Goal: Task Accomplishment & Management: Complete application form

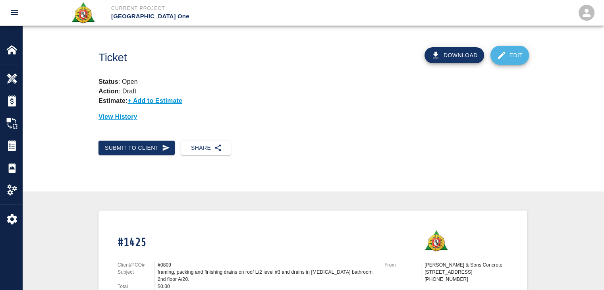
click at [519, 54] on link "Edit" at bounding box center [509, 55] width 39 height 19
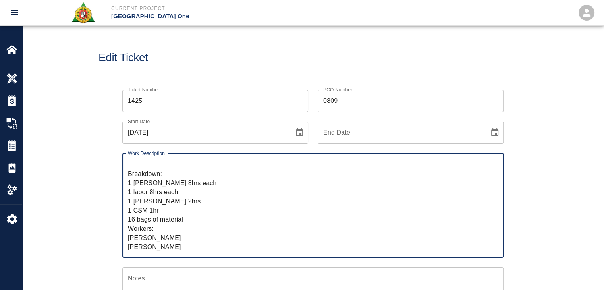
scroll to position [50, 0]
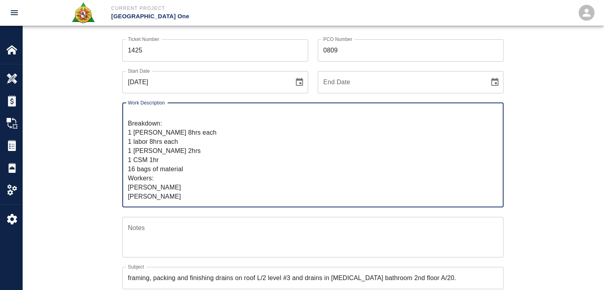
click at [162, 197] on textarea "R&S worked on framing, packing and finishing drains on roof L/2 level #3 and dr…" at bounding box center [313, 154] width 370 height 91
click at [168, 197] on textarea "R&S worked on framing, packing and finishing drains on roof L/2 level #3 and dr…" at bounding box center [313, 154] width 370 height 91
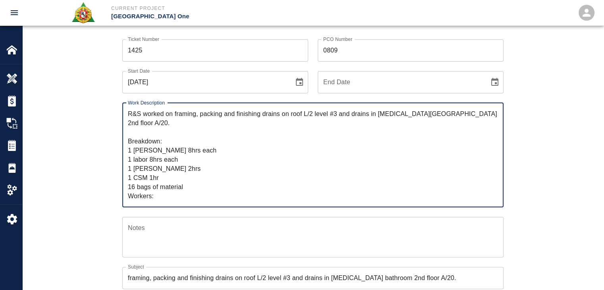
drag, startPoint x: 187, startPoint y: 198, endPoint x: 113, endPoint y: 95, distance: 127.2
click at [113, 95] on div "Work Description R&S worked on framing, packing and finishing drains on roof L/…" at bounding box center [308, 150] width 391 height 114
click at [202, 136] on textarea "R&S worked on framing, packing and finishing drains on roof L/2 level #3 and dr…" at bounding box center [313, 154] width 370 height 91
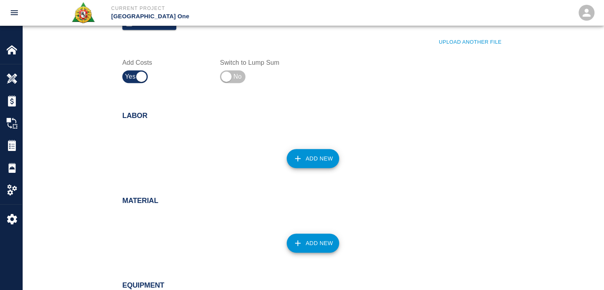
scroll to position [465, 0]
click at [291, 156] on button "Add New" at bounding box center [313, 158] width 53 height 19
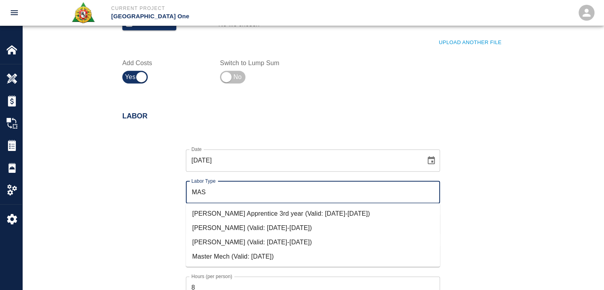
click at [236, 241] on li "Mason Journeyman (Valid: 07/01/2024-10/31/2025)" at bounding box center [313, 242] width 254 height 14
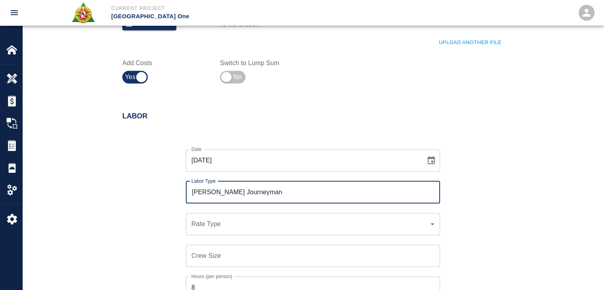
type input "[PERSON_NAME] Journeyman"
click at [216, 231] on div "​ Rate Type" at bounding box center [313, 224] width 254 height 22
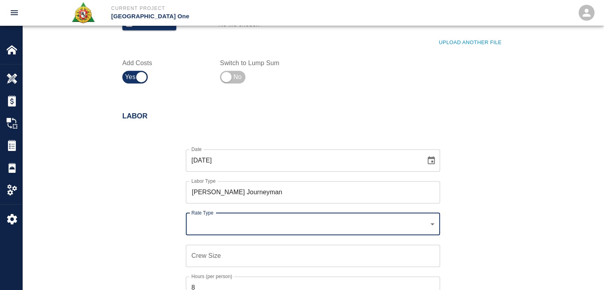
click at [220, 229] on div "​ Rate Type" at bounding box center [313, 224] width 254 height 22
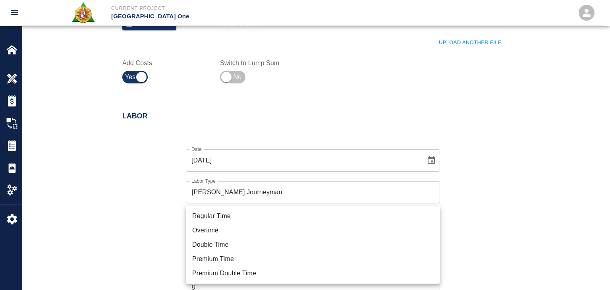
click at [205, 218] on li "Regular Time" at bounding box center [313, 216] width 254 height 14
type input "rate_rt"
type input "112.04"
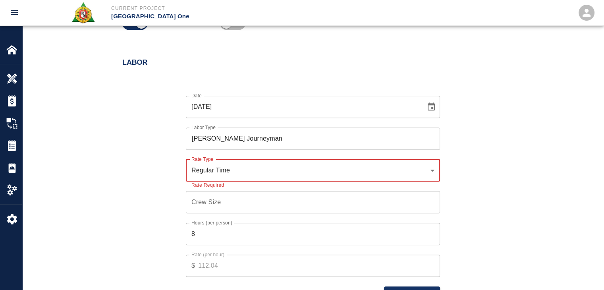
scroll to position [519, 0]
click at [213, 208] on input "Crew Size" at bounding box center [313, 202] width 254 height 22
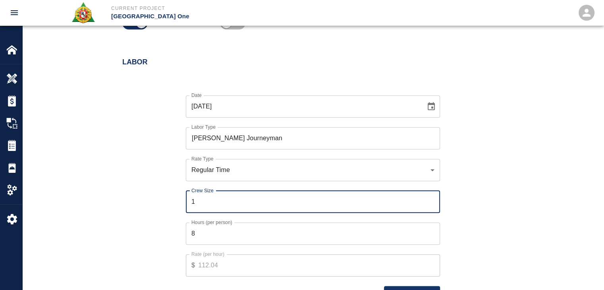
type input "1"
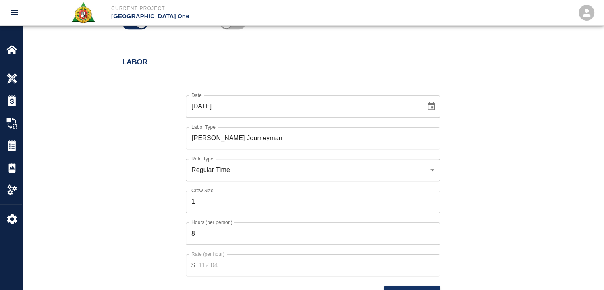
click at [164, 206] on div "Date 10/03/2025 Date Labor Type Mason Journeyman Labor Type Rate Type Regular T…" at bounding box center [308, 192] width 391 height 218
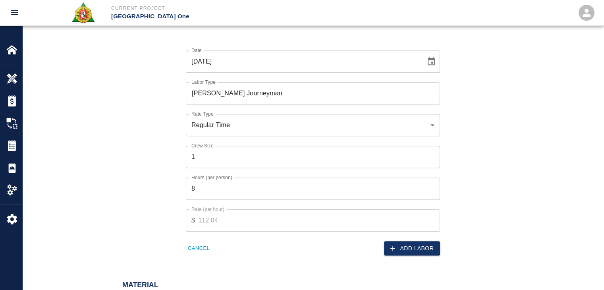
scroll to position [568, 0]
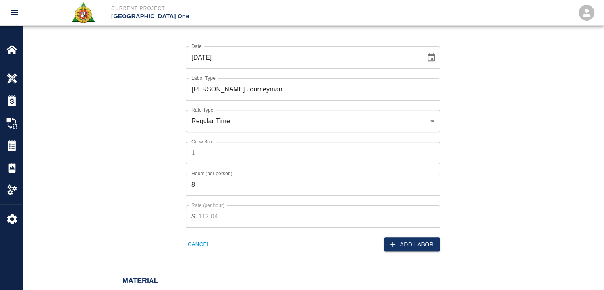
click at [392, 245] on icon "button" at bounding box center [393, 244] width 8 height 8
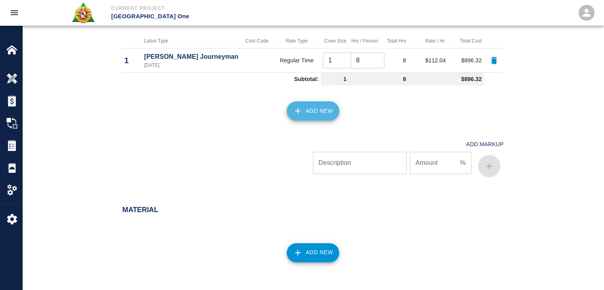
click at [312, 108] on button "Add New" at bounding box center [313, 110] width 53 height 19
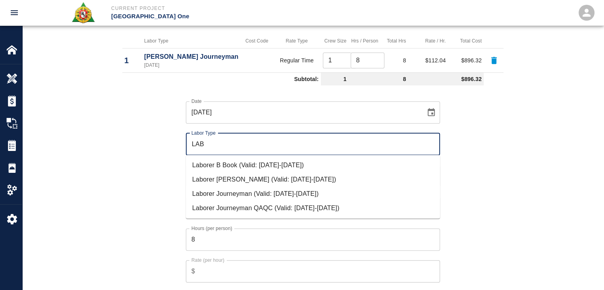
click at [251, 195] on li "Laborer Journeyman (Valid: 07/01/2024-10/31/2025)" at bounding box center [313, 194] width 254 height 14
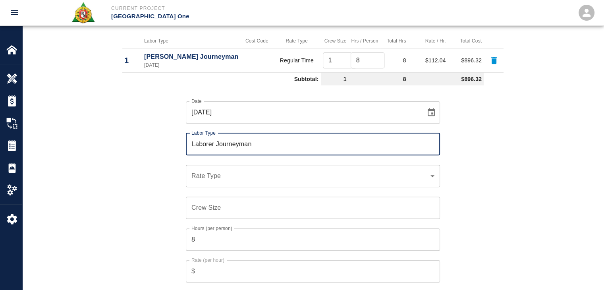
type input "Laborer Journeyman"
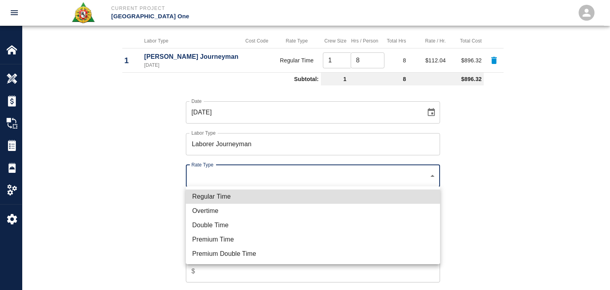
click at [237, 197] on li "Regular Time" at bounding box center [313, 196] width 254 height 14
type input "rate_rt"
type input "97.06"
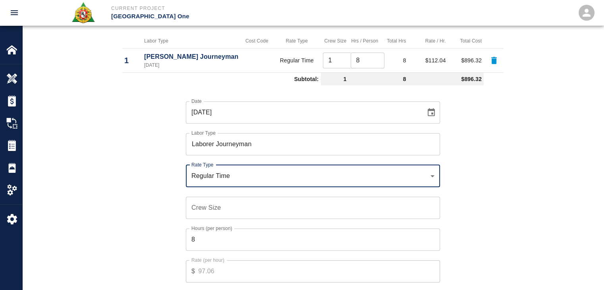
click at [230, 202] on input "Crew Size" at bounding box center [313, 208] width 254 height 22
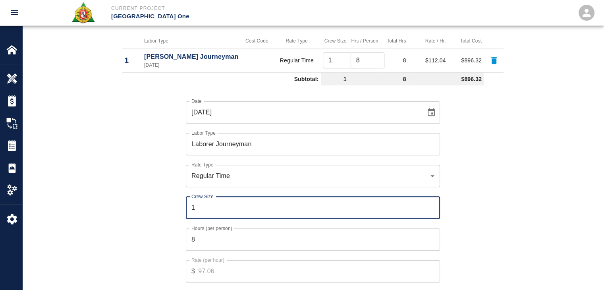
type input "1"
click at [147, 212] on div "Date 10/03/2025 Date Labor Type Laborer Journeyman Labor Type Rate Type Regular…" at bounding box center [308, 198] width 391 height 218
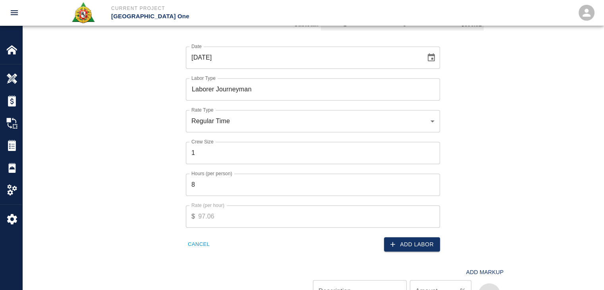
scroll to position [623, 0]
click at [397, 247] on button "Add Labor" at bounding box center [412, 243] width 56 height 15
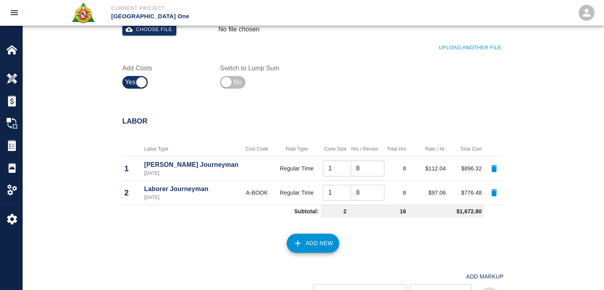
scroll to position [501, 0]
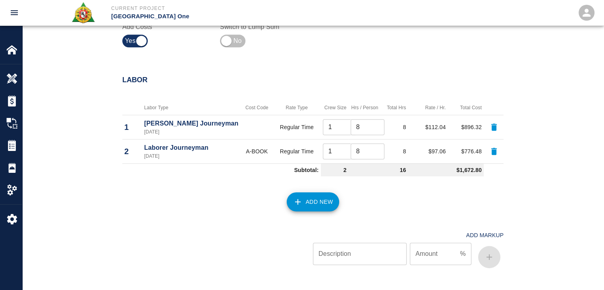
click at [307, 204] on button "Add New" at bounding box center [313, 201] width 53 height 19
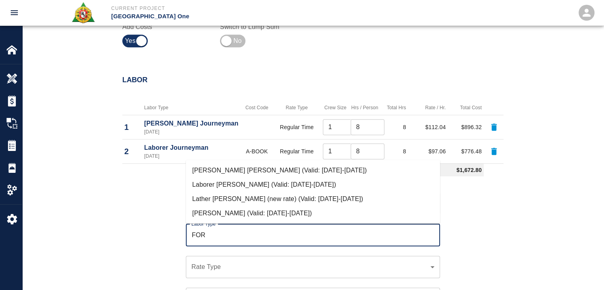
click at [299, 209] on li "Mason Foreman (Valid: 07/01/2024-10/31/2025)" at bounding box center [313, 213] width 254 height 14
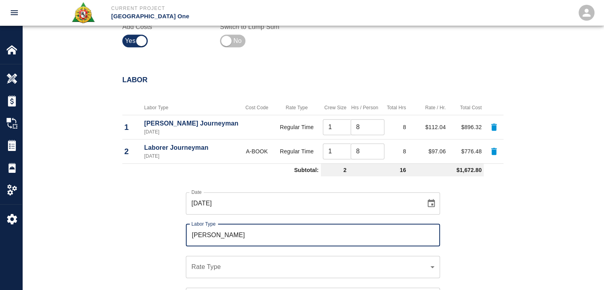
scroll to position [532, 0]
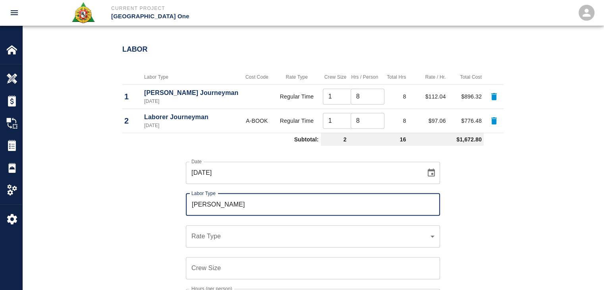
type input "[PERSON_NAME]"
click at [211, 242] on div "​ Rate Type" at bounding box center [313, 236] width 254 height 22
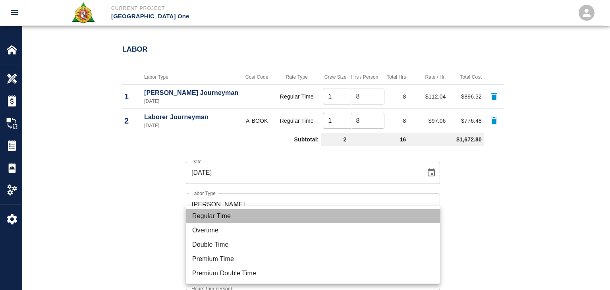
click at [213, 221] on li "Regular Time" at bounding box center [313, 216] width 254 height 14
type input "rate_rt"
type input "114.53"
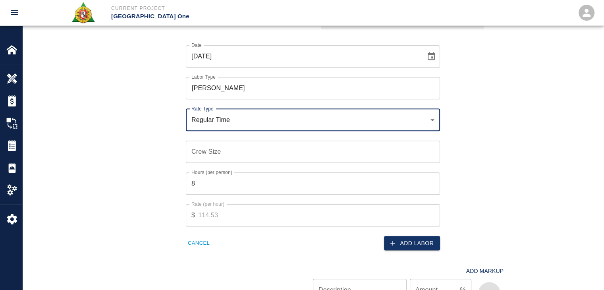
scroll to position [649, 0]
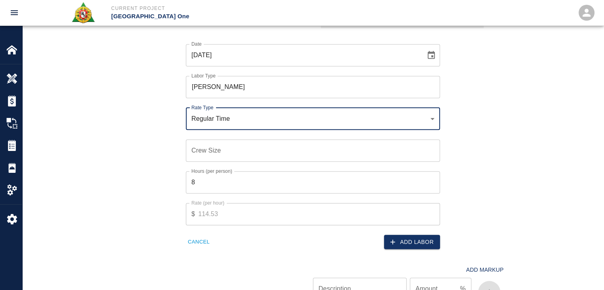
click at [211, 164] on div "Hours (per person) 8 Hours (per person)" at bounding box center [308, 178] width 264 height 32
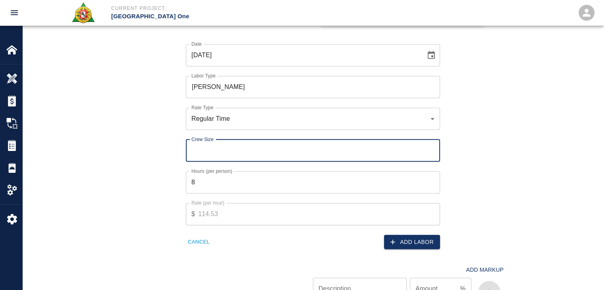
click at [206, 154] on input "Crew Size" at bounding box center [313, 150] width 254 height 22
type input "1"
click at [216, 180] on input "8" at bounding box center [313, 182] width 254 height 22
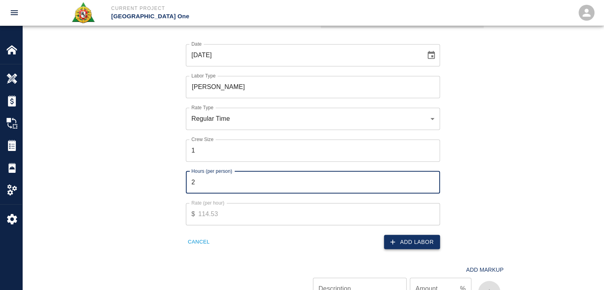
type input "2"
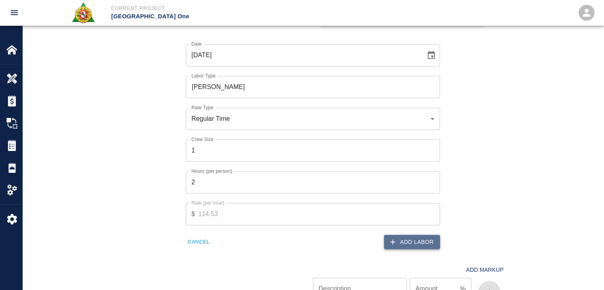
click at [431, 239] on button "Add Labor" at bounding box center [412, 242] width 56 height 15
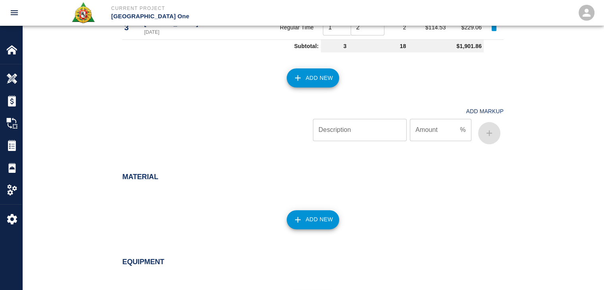
click at [324, 75] on button "Add New" at bounding box center [313, 77] width 53 height 19
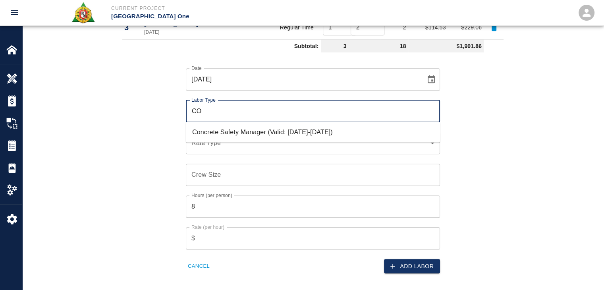
click at [253, 132] on li "Concrete Safety Manager (Valid: 01/01/2025-01/01/2026)" at bounding box center [313, 132] width 254 height 14
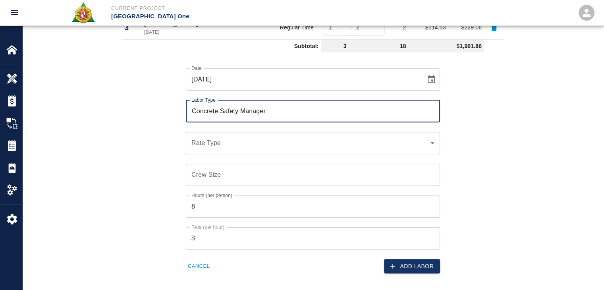
type input "Concrete Safety Manager"
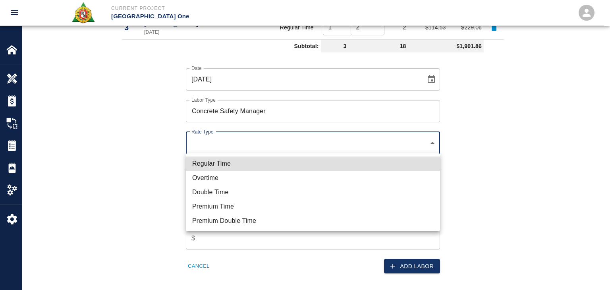
click at [235, 162] on li "Regular Time" at bounding box center [313, 163] width 254 height 14
type input "rate_rt"
type input "100.05"
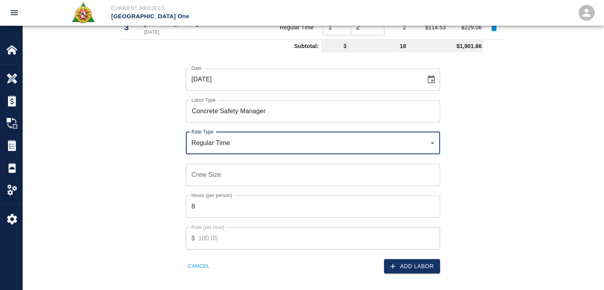
click at [241, 169] on input "Crew Size" at bounding box center [313, 175] width 254 height 22
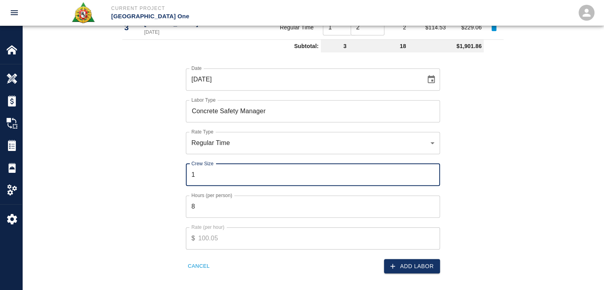
type input "1"
click at [229, 205] on input "8" at bounding box center [313, 206] width 254 height 22
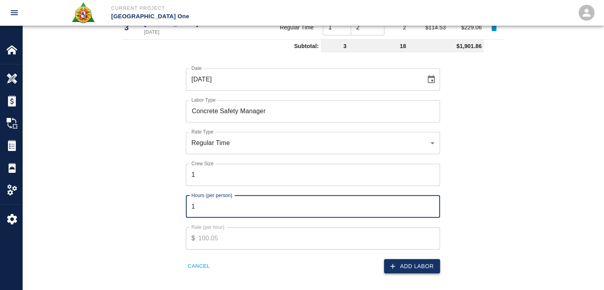
type input "1"
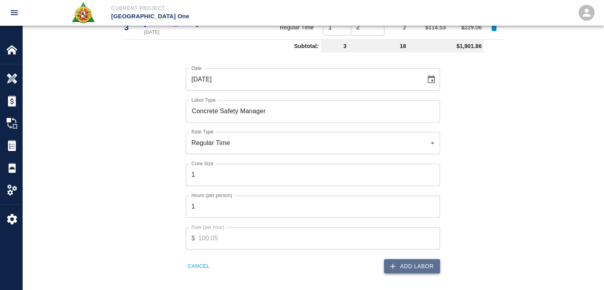
click at [438, 270] on button "Add Labor" at bounding box center [412, 266] width 56 height 15
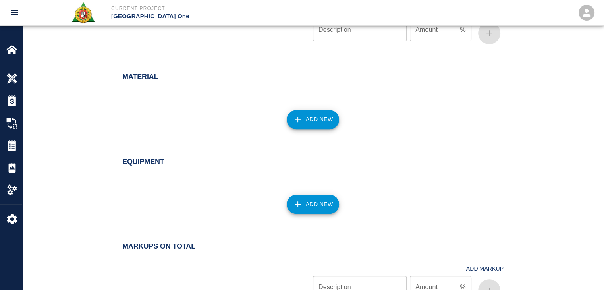
scroll to position [774, 0]
click at [315, 123] on button "Add New" at bounding box center [313, 119] width 53 height 19
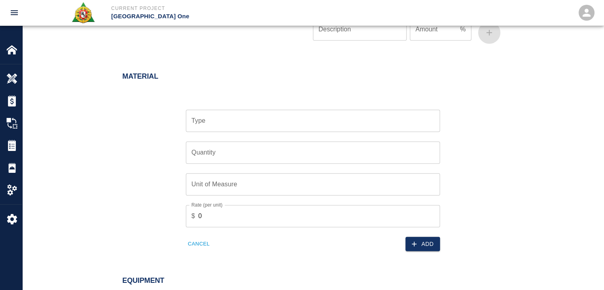
click at [236, 125] on input "Type" at bounding box center [312, 120] width 247 height 15
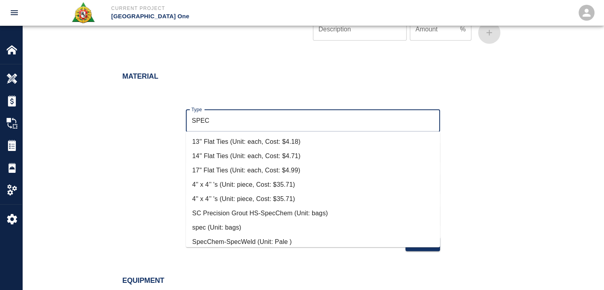
scroll to position [76, 0]
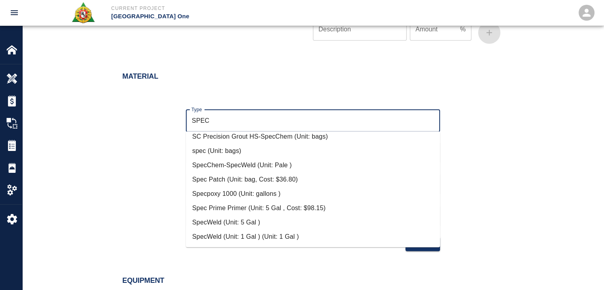
click at [249, 183] on li "Spec Patch (Unit: bag, Cost: $36.80)" at bounding box center [313, 179] width 254 height 14
type input "Spec Patch (Unit: bag, Cost: $36.80)"
type input "bag"
type input "36.8"
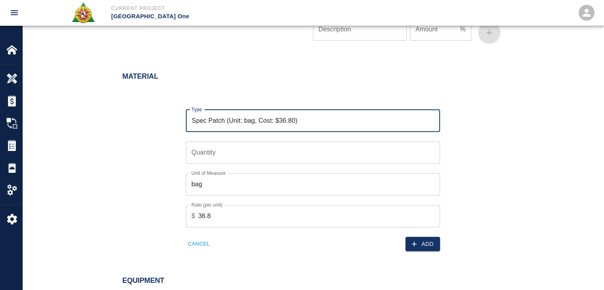
type input "Spec Patch (Unit: bag, Cost: $36.80)"
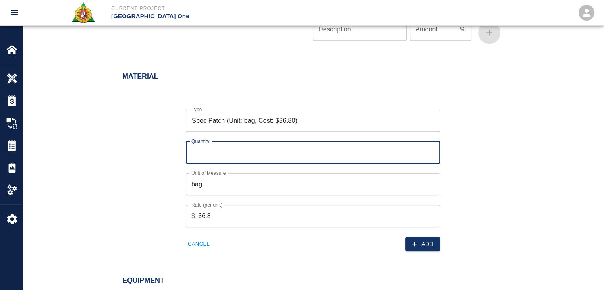
click at [212, 151] on input "Quantity" at bounding box center [313, 152] width 254 height 22
type input "16"
click at [425, 249] on button "Add" at bounding box center [422, 244] width 35 height 15
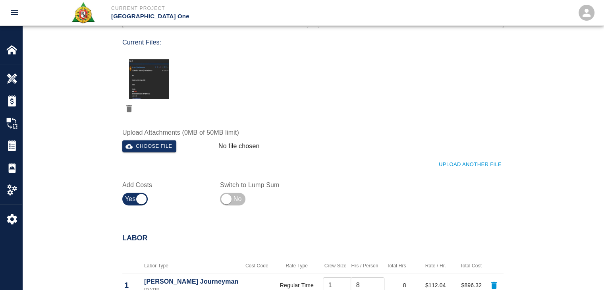
scroll to position [342, 0]
click at [455, 167] on button "Upload Another File" at bounding box center [470, 165] width 67 height 12
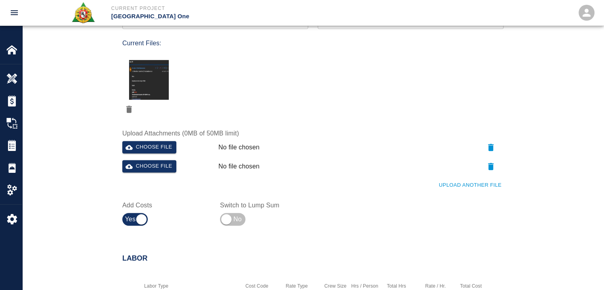
click at [459, 189] on button "Upload Another File" at bounding box center [470, 185] width 67 height 12
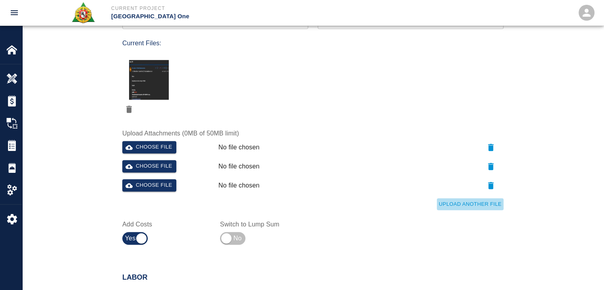
click at [446, 207] on button "Upload Another File" at bounding box center [470, 204] width 67 height 12
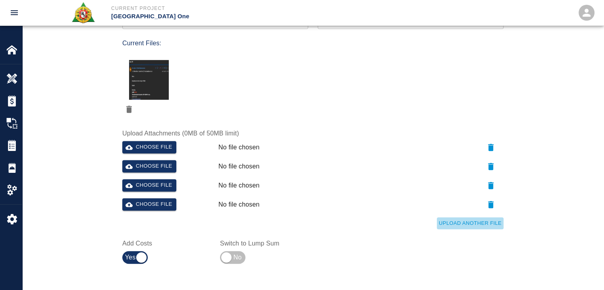
click at [458, 220] on button "Upload Another File" at bounding box center [470, 223] width 67 height 12
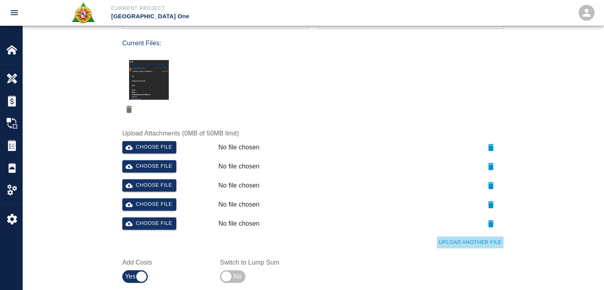
click at [469, 243] on button "Upload Another File" at bounding box center [470, 242] width 67 height 12
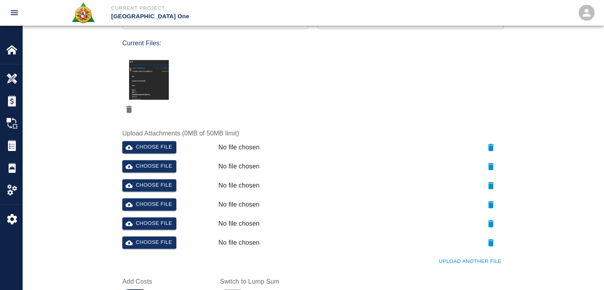
click at [450, 255] on button "Upload Another File" at bounding box center [470, 261] width 67 height 12
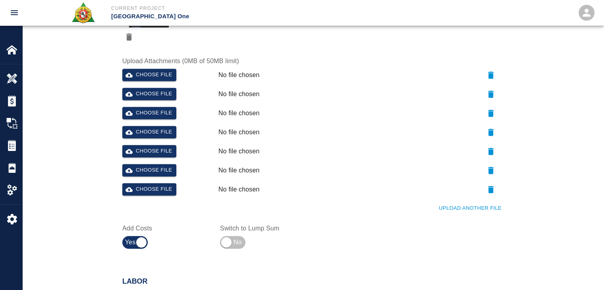
scroll to position [415, 0]
click at [451, 212] on button "Upload Another File" at bounding box center [470, 208] width 67 height 12
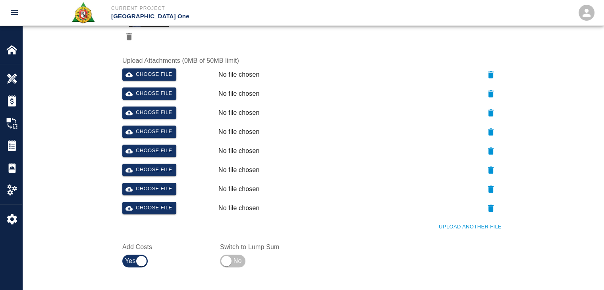
click at [461, 225] on button "Upload Another File" at bounding box center [470, 227] width 67 height 12
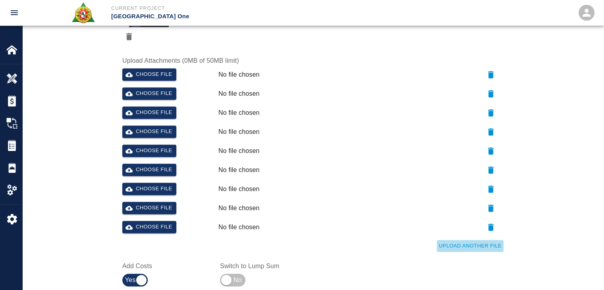
click at [454, 247] on button "Upload Another File" at bounding box center [470, 246] width 67 height 12
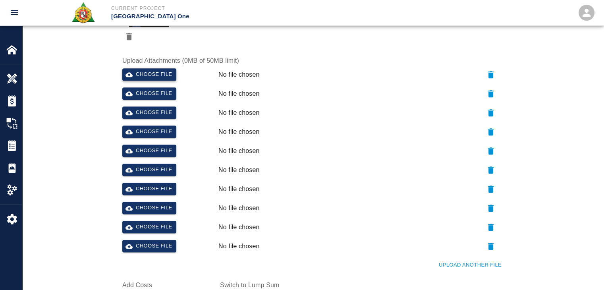
click at [152, 78] on button "Choose file" at bounding box center [149, 74] width 54 height 12
click at [144, 97] on button "Choose file" at bounding box center [149, 93] width 54 height 12
click at [143, 113] on button "Choose file" at bounding box center [149, 112] width 54 height 12
click at [147, 131] on button "Choose file" at bounding box center [149, 131] width 54 height 12
click at [155, 148] on button "Choose file" at bounding box center [149, 151] width 54 height 12
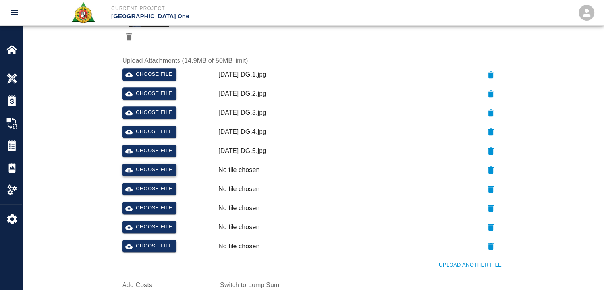
click at [142, 174] on button "Choose file" at bounding box center [149, 170] width 54 height 12
click at [152, 193] on button "Choose file" at bounding box center [149, 189] width 54 height 12
click at [148, 210] on button "Choose file" at bounding box center [149, 208] width 54 height 12
click at [156, 225] on button "Choose file" at bounding box center [149, 227] width 54 height 12
click at [484, 244] on button "button" at bounding box center [490, 246] width 25 height 13
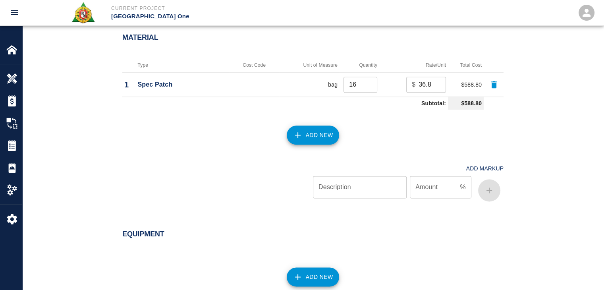
scroll to position [1152, 0]
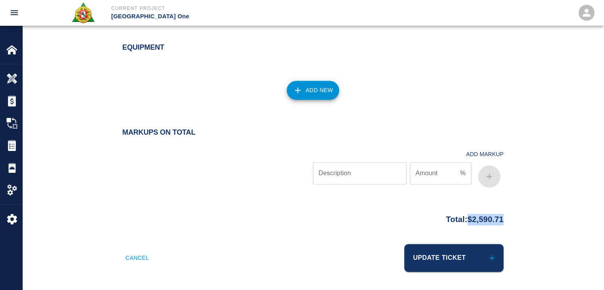
drag, startPoint x: 524, startPoint y: 223, endPoint x: 461, endPoint y: 222, distance: 62.8
click at [461, 222] on div "Total: $2,590.71" at bounding box center [312, 217] width 429 height 15
copy p "$2,590.71"
click at [202, 120] on div "Equipment Add New" at bounding box center [312, 74] width 581 height 95
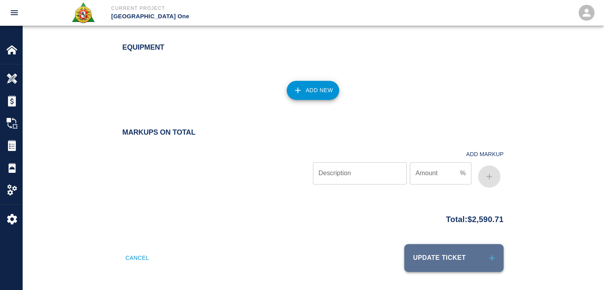
click at [431, 263] on button "Update Ticket" at bounding box center [453, 258] width 99 height 28
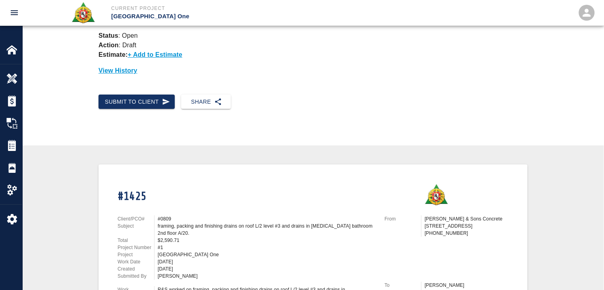
scroll to position [46, 0]
click at [130, 104] on button "Submit to Client" at bounding box center [136, 102] width 76 height 15
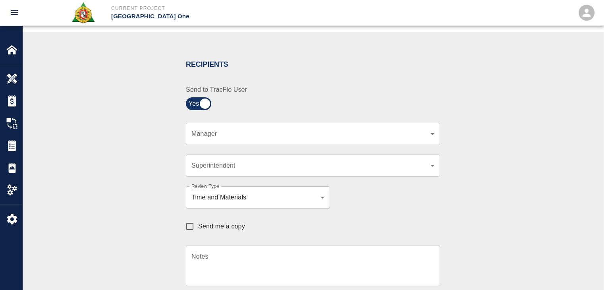
scroll to position [144, 0]
click at [219, 129] on body "Current Project JFK Terminal One Home JFK Terminal One Overview Estimates Chang…" at bounding box center [302, 1] width 604 height 290
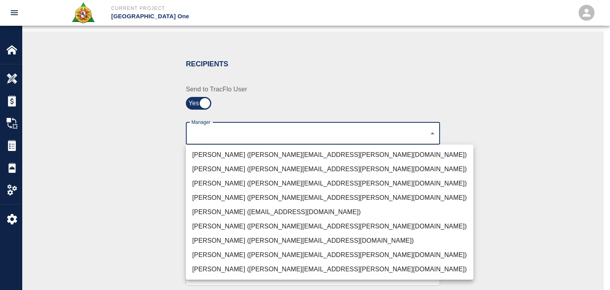
click at [268, 150] on li "Peter Hardecker (peter.hardecker@aecom.com)" at bounding box center [330, 155] width 288 height 14
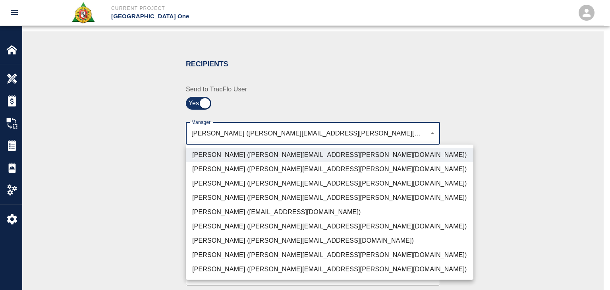
click at [238, 180] on li "Parin Kanani (parin.kanani@aecom.com)" at bounding box center [330, 183] width 288 height 14
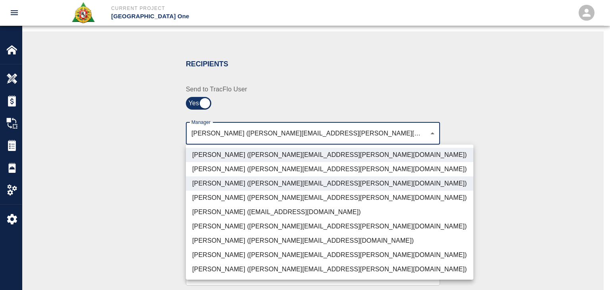
click at [224, 254] on li "Dylan Sims (dylan.sims@aecom.com)" at bounding box center [330, 255] width 288 height 14
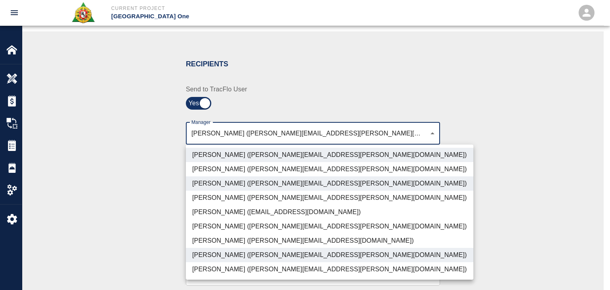
click at [233, 238] on li "Patrick Testino (patrick.testino@aecom.com)" at bounding box center [330, 241] width 288 height 14
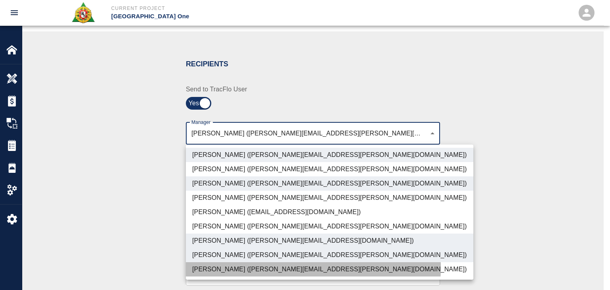
click at [243, 267] on li "Shane Lamay (shane.lamay@aecom.com)" at bounding box center [330, 269] width 288 height 14
type input "ede96749-2565-4a65-a76c-ac2c5448e16e,69d78ca4-8a93-4c72-a988-7271956ccf0b,b38a7…"
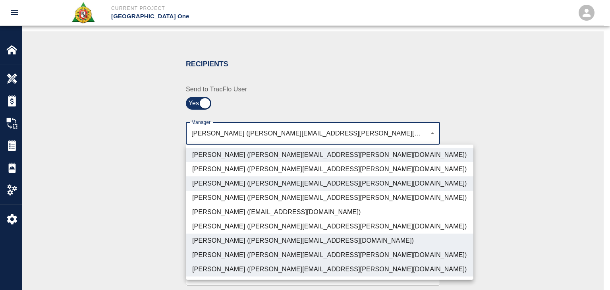
click at [140, 239] on div at bounding box center [305, 145] width 610 height 290
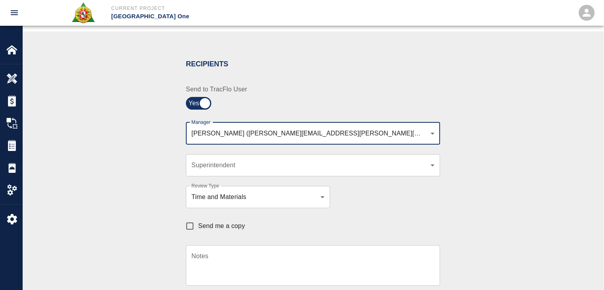
click at [223, 228] on span "Send me a copy" at bounding box center [221, 226] width 47 height 10
click at [198, 228] on input "Send me a copy" at bounding box center [189, 226] width 17 height 17
checkbox input "true"
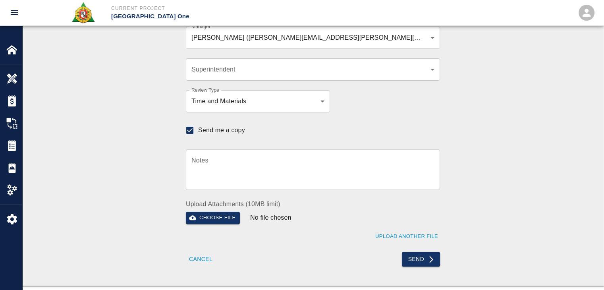
scroll to position [238, 0]
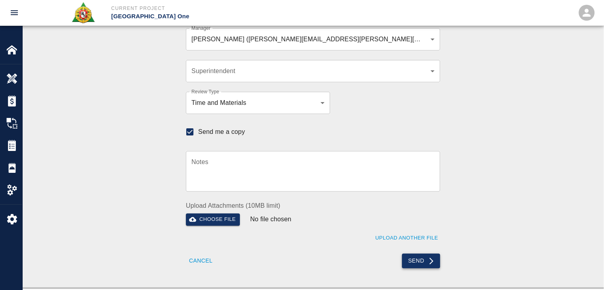
click at [423, 261] on button "Send" at bounding box center [421, 260] width 39 height 15
checkbox input "false"
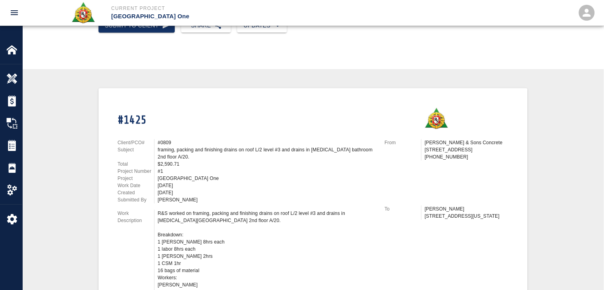
scroll to position [0, 0]
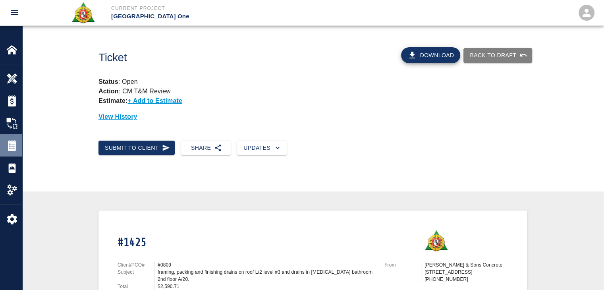
click at [0, 148] on div "Tickets" at bounding box center [11, 145] width 22 height 22
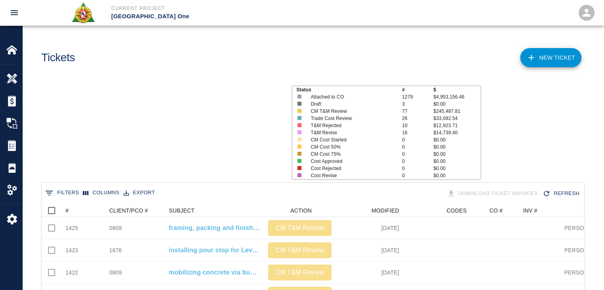
scroll to position [457, 537]
click at [76, 207] on icon "Sort" at bounding box center [74, 210] width 7 height 7
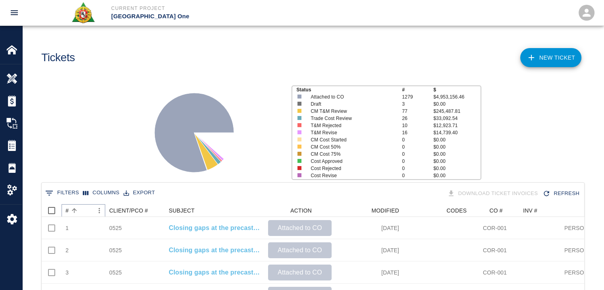
scroll to position [0, 0]
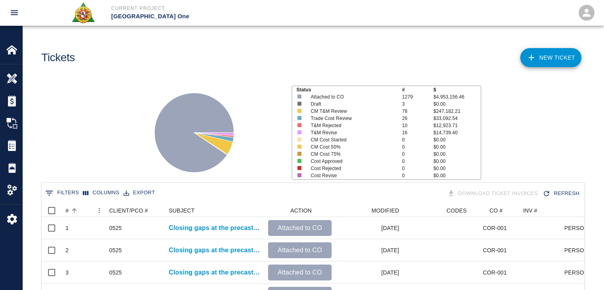
click at [95, 151] on div "Status # $ Attached to CO 1279 $4,953,156.46 Draft 3 $0.00 CM T&M Review 78 $24…" at bounding box center [310, 130] width 588 height 106
click at [79, 206] on div "#" at bounding box center [74, 210] width 11 height 11
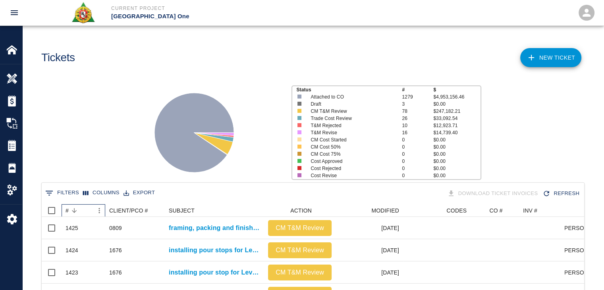
click at [79, 206] on div "#" at bounding box center [74, 210] width 11 height 11
click at [78, 207] on button "Sort" at bounding box center [74, 210] width 11 height 11
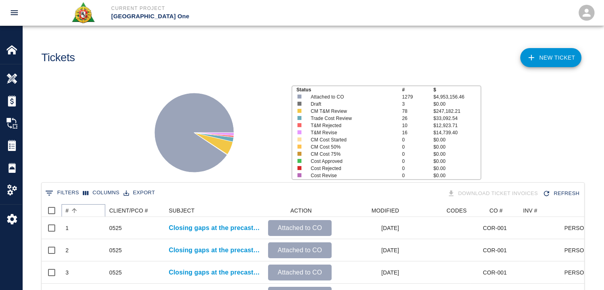
click at [78, 207] on button "Sort" at bounding box center [74, 210] width 11 height 11
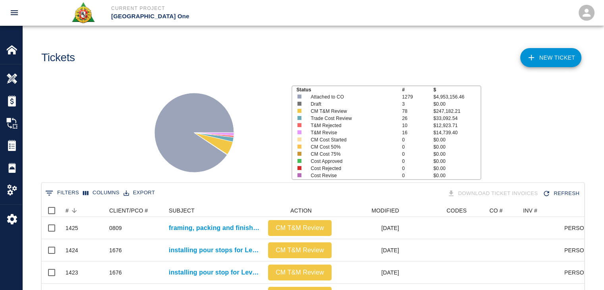
click at [73, 168] on div "Status # $ Attached to CO 1279 $4,953,156.46 Draft 3 $0.00 CM T&M Review 78 $24…" at bounding box center [310, 130] width 588 height 106
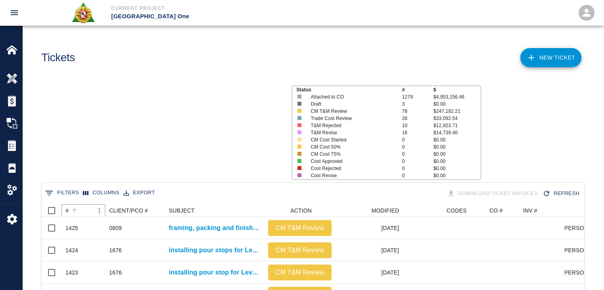
scroll to position [457, 537]
click at [77, 209] on icon "Sort" at bounding box center [74, 210] width 7 height 7
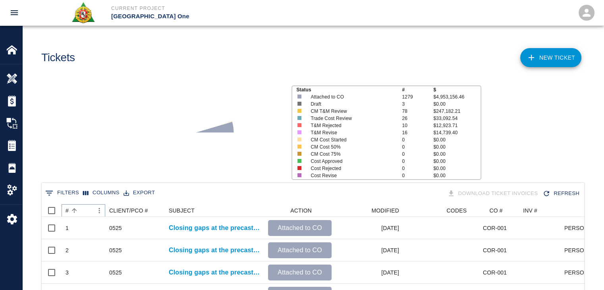
click at [77, 209] on icon "Sort" at bounding box center [74, 210] width 7 height 7
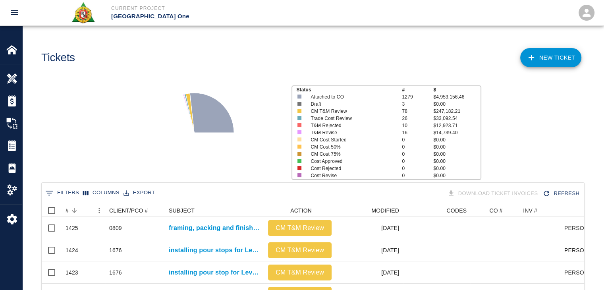
click at [96, 137] on div "Status # $ Attached to CO 1279 $4,953,156.46 Draft 3 $0.00 CM T&M Review 78 $24…" at bounding box center [310, 130] width 588 height 106
